Goal: Information Seeking & Learning: Learn about a topic

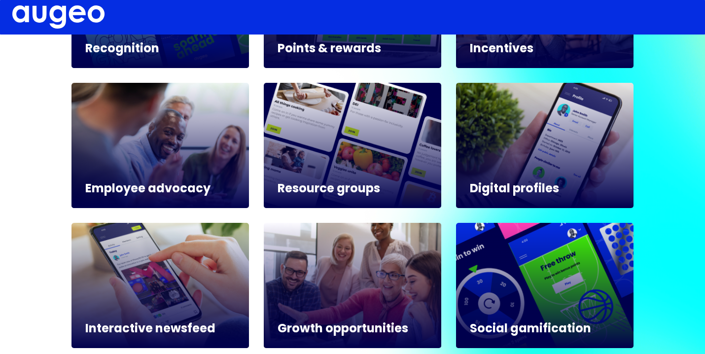
scroll to position [646, 0]
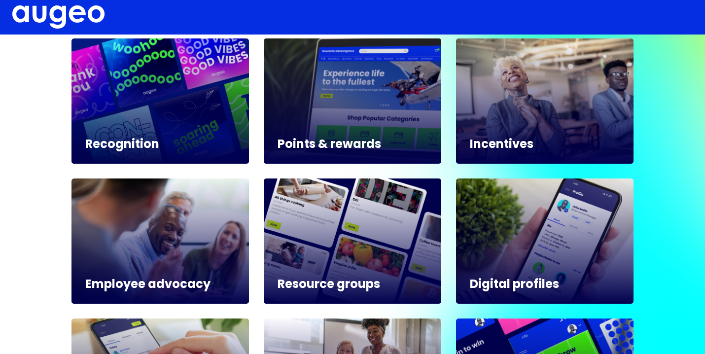
click at [351, 142] on h5 "Points & rewards" at bounding box center [352, 145] width 150 height 12
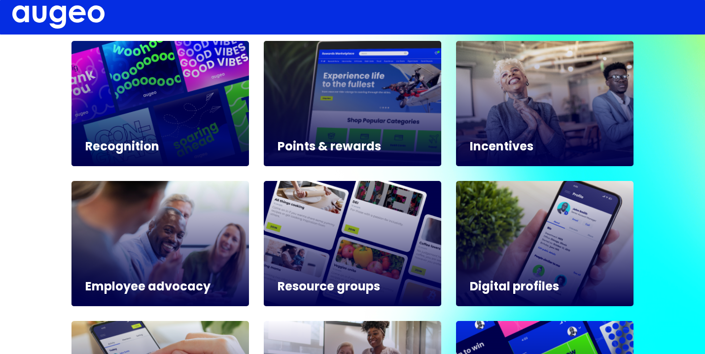
scroll to position [547, 0]
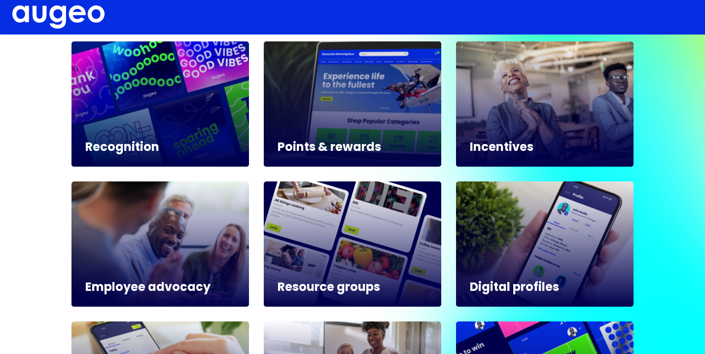
click at [324, 145] on h5 "Points & rewards" at bounding box center [352, 148] width 150 height 12
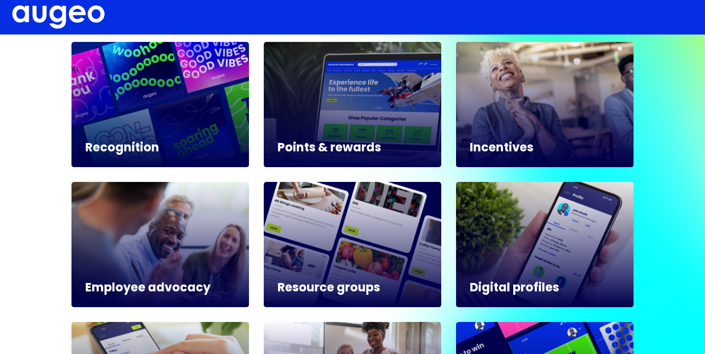
click at [481, 144] on h5 "Incentives" at bounding box center [545, 148] width 150 height 12
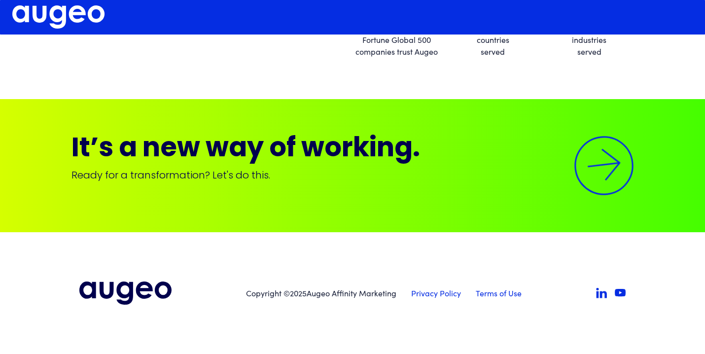
scroll to position [1883, 0]
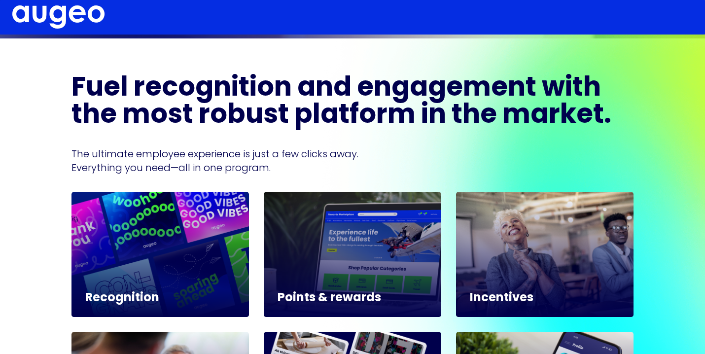
scroll to position [397, 0]
